Goal: Register for event/course

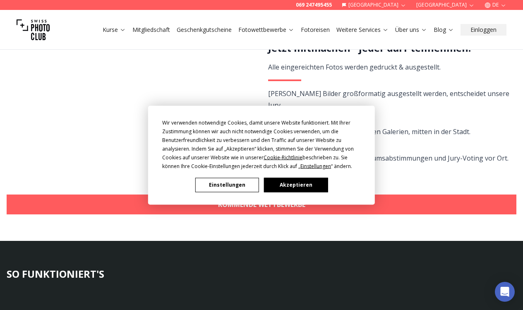
scroll to position [190, 0]
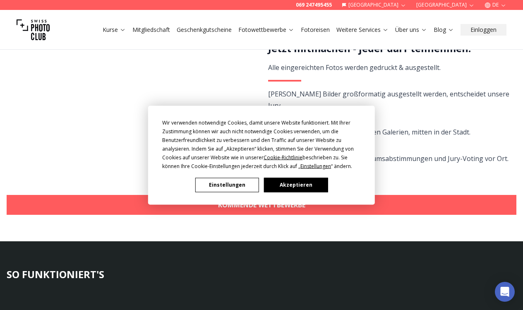
click at [298, 182] on button "Akzeptieren" at bounding box center [296, 185] width 64 height 14
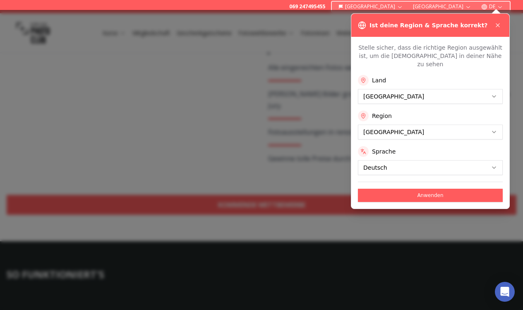
click at [325, 152] on div at bounding box center [261, 160] width 523 height 300
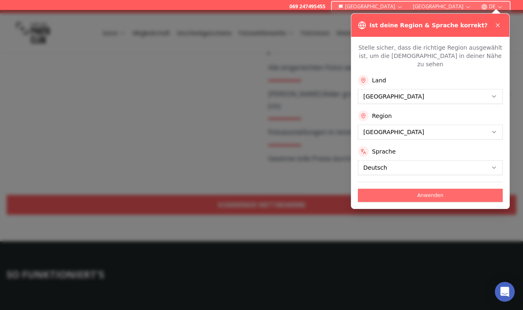
click at [390, 189] on button "Anwenden" at bounding box center [430, 195] width 145 height 13
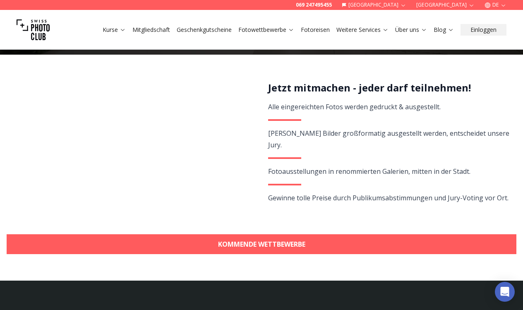
scroll to position [157, 0]
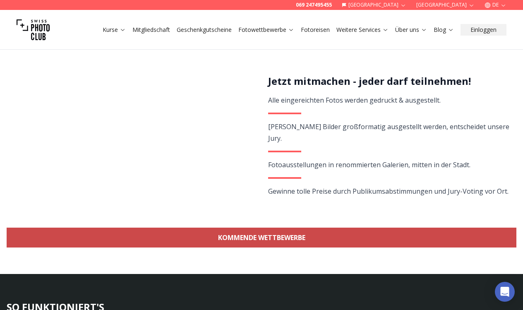
click at [302, 238] on link "KOMMENDE WETTBEWERBE" at bounding box center [262, 238] width 510 height 20
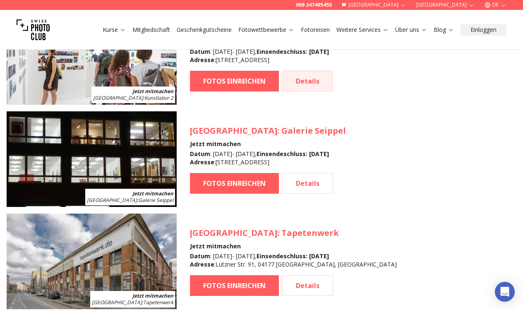
scroll to position [927, 0]
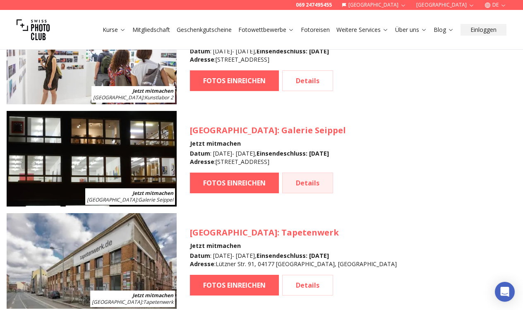
click at [292, 181] on link "Details" at bounding box center [307, 183] width 51 height 21
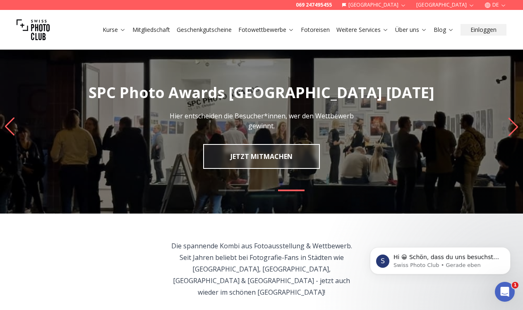
click at [261, 161] on link "JETZT MITMACHEN" at bounding box center [261, 156] width 117 height 25
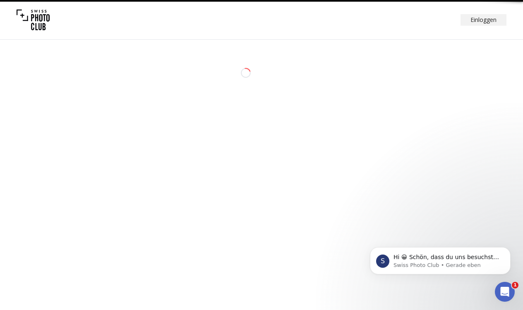
select select "*******"
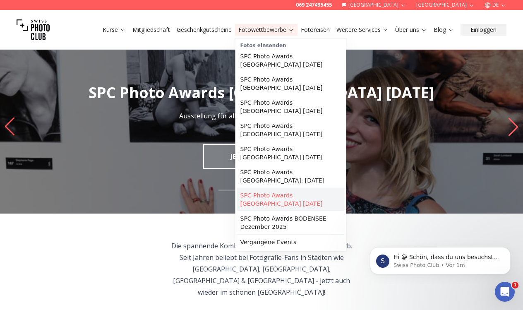
click at [290, 196] on link "SPC Photo Awards [GEOGRAPHIC_DATA] [DATE]" at bounding box center [291, 199] width 108 height 23
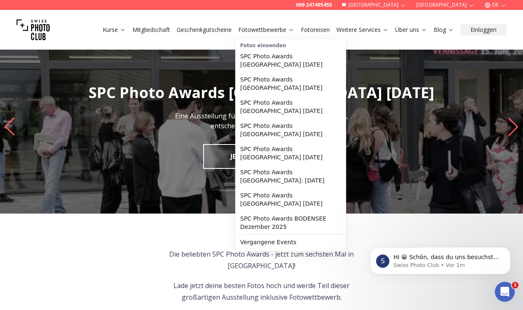
click at [279, 28] on link "Fotowettbewerbe" at bounding box center [267, 30] width 56 height 8
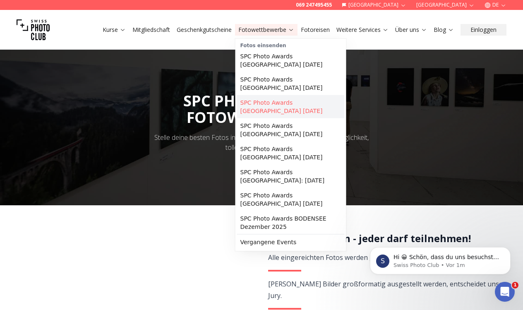
click at [280, 105] on link "SPC Photo Awards [GEOGRAPHIC_DATA] [DATE]" at bounding box center [291, 106] width 108 height 23
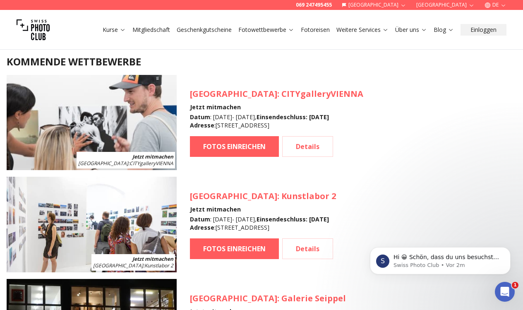
scroll to position [764, 0]
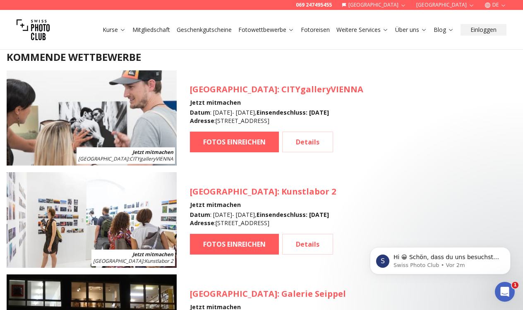
scroll to position [157, 0]
